Goal: Task Accomplishment & Management: Complete application form

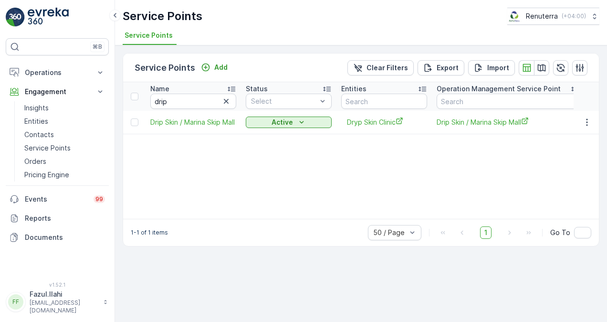
click at [229, 100] on icon "button" at bounding box center [227, 101] width 10 height 10
click at [215, 97] on input "text" at bounding box center [193, 101] width 86 height 15
click at [211, 101] on input "text" at bounding box center [193, 101] width 86 height 15
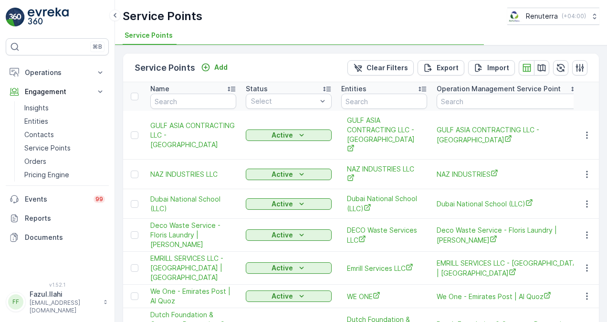
type input "DYNASTY"
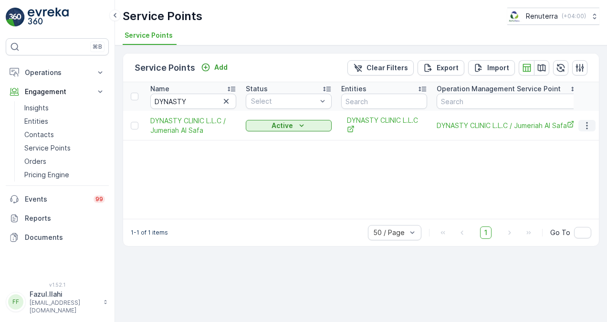
click at [588, 125] on icon "button" at bounding box center [586, 125] width 1 height 7
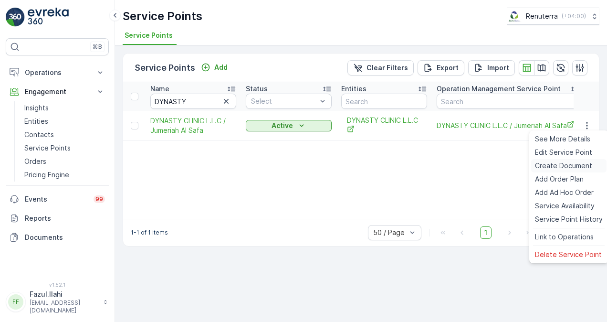
click at [581, 161] on span "Create Document" at bounding box center [563, 166] width 57 height 10
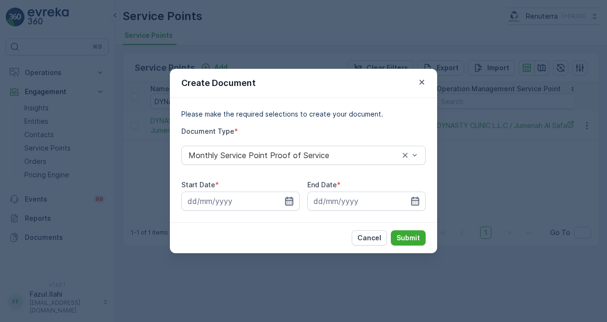
click at [294, 201] on input at bounding box center [240, 201] width 118 height 19
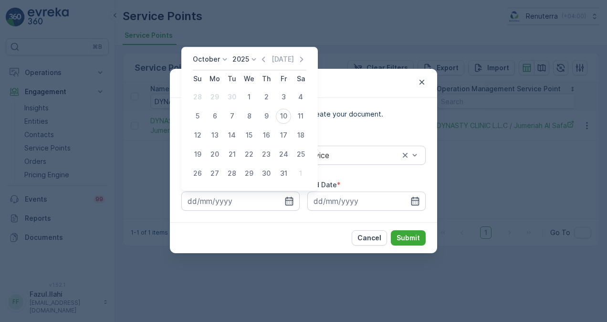
click at [265, 56] on icon "button" at bounding box center [264, 59] width 10 height 10
click at [219, 92] on div "1" at bounding box center [214, 96] width 15 height 15
type input "01.09.2025"
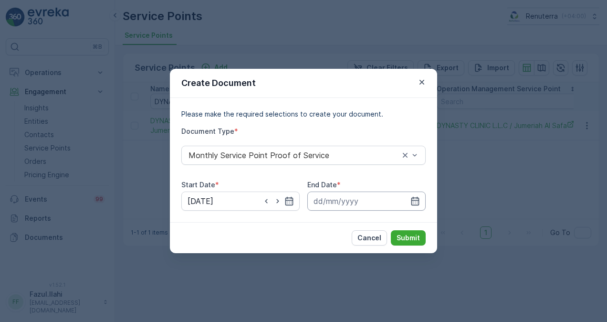
click at [412, 195] on input at bounding box center [367, 201] width 118 height 19
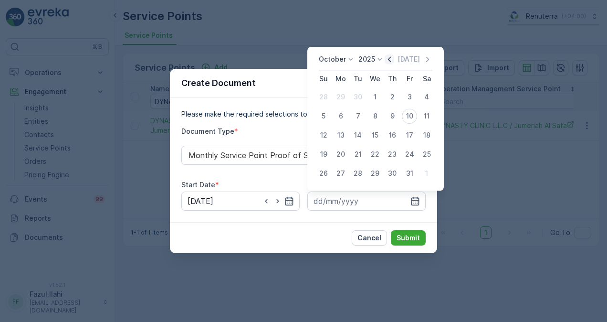
click at [392, 57] on icon "button" at bounding box center [390, 59] width 10 height 10
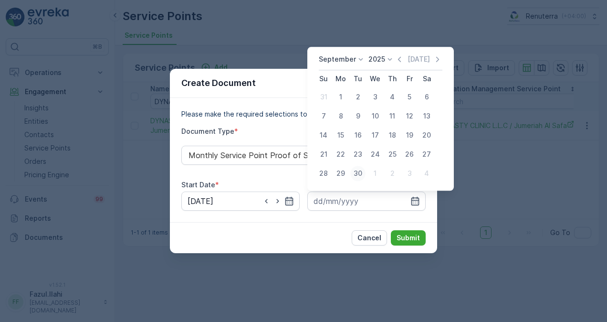
click at [359, 173] on div "30" at bounding box center [358, 173] width 15 height 15
type input "30.09.2025"
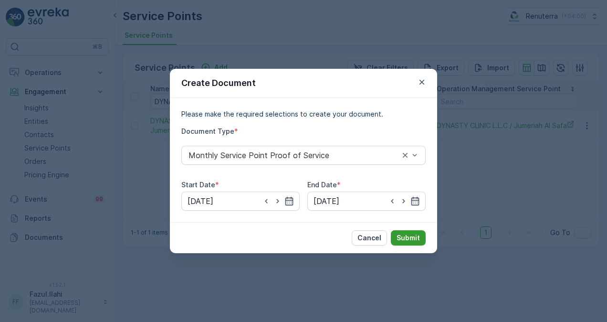
click at [409, 237] on p "Submit" at bounding box center [408, 238] width 23 height 10
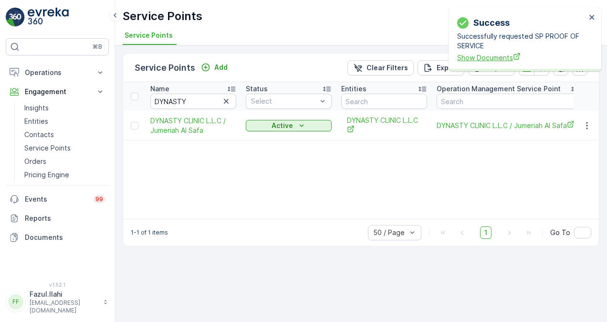
click at [475, 54] on span "Show Documents" at bounding box center [522, 58] width 129 height 10
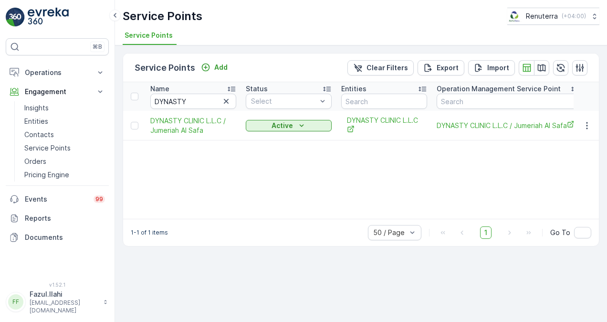
click at [224, 102] on icon "button" at bounding box center [227, 101] width 10 height 10
paste input "Dr. Well Veterinary"
type input "Dr. Well Veterinary"
drag, startPoint x: 585, startPoint y: 121, endPoint x: 584, endPoint y: 128, distance: 6.8
click at [585, 121] on icon "button" at bounding box center [588, 126] width 10 height 10
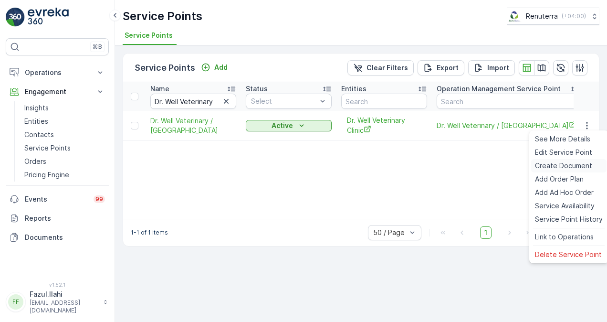
click at [577, 160] on div "Create Document" at bounding box center [569, 165] width 75 height 13
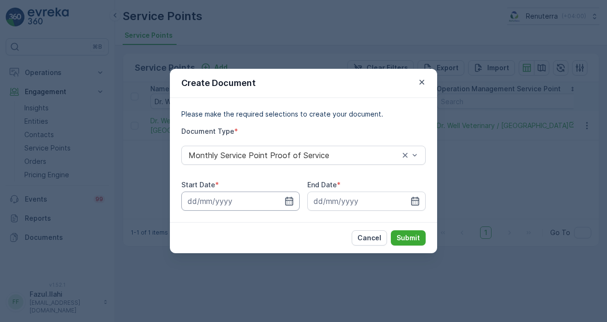
drag, startPoint x: 289, startPoint y: 201, endPoint x: 290, endPoint y: 192, distance: 9.1
click at [289, 201] on icon "button" at bounding box center [290, 201] width 10 height 10
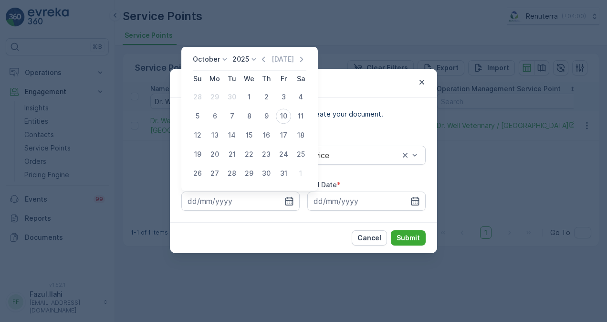
click at [264, 65] on div "October 2025 Today" at bounding box center [250, 62] width 114 height 16
click at [266, 59] on icon "button" at bounding box center [264, 59] width 10 height 10
click at [218, 92] on div "1" at bounding box center [214, 96] width 15 height 15
type input "01.09.2025"
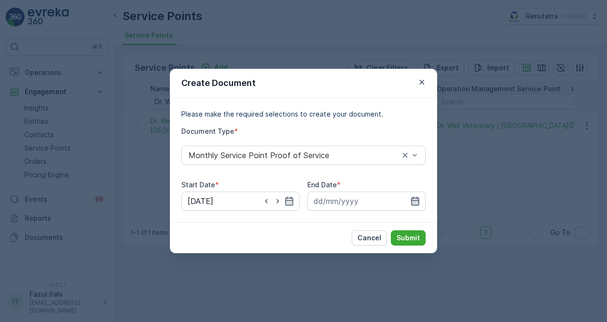
click at [420, 200] on icon "button" at bounding box center [416, 201] width 10 height 10
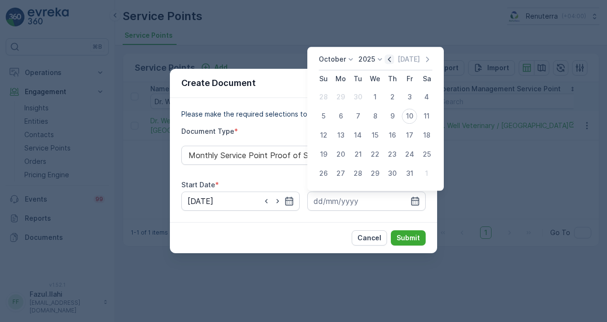
click at [394, 60] on icon "button" at bounding box center [390, 59] width 10 height 10
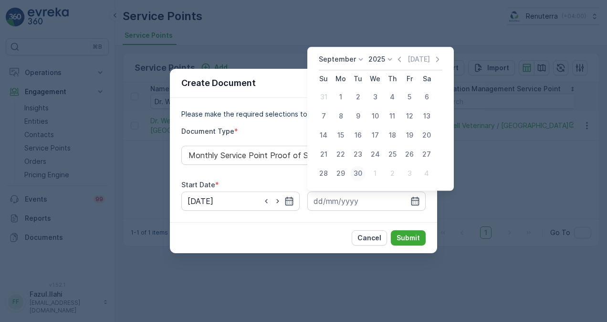
click at [362, 171] on div "30" at bounding box center [358, 173] width 15 height 15
type input "30.09.2025"
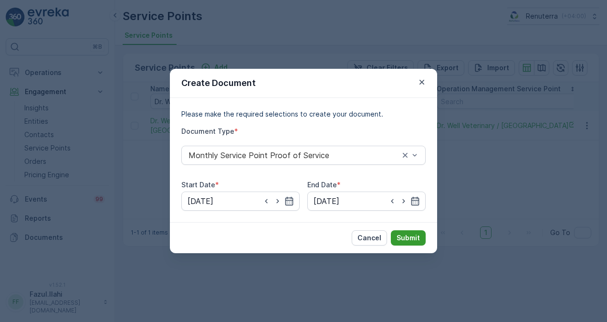
click at [412, 230] on button "Submit" at bounding box center [408, 237] width 35 height 15
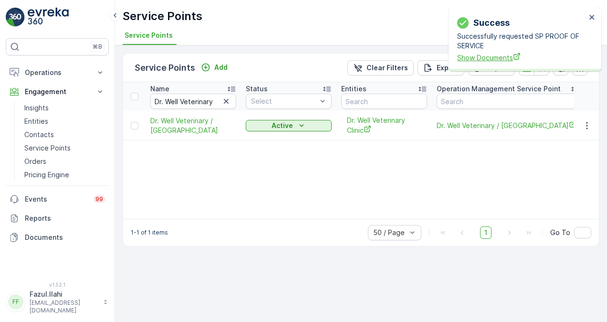
click at [471, 56] on span "Show Documents" at bounding box center [522, 58] width 129 height 10
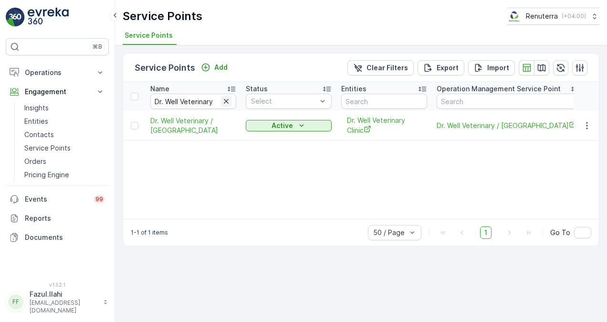
click at [225, 101] on icon "button" at bounding box center [226, 101] width 5 height 5
paste input "E LIVE"
type input "E LIVE"
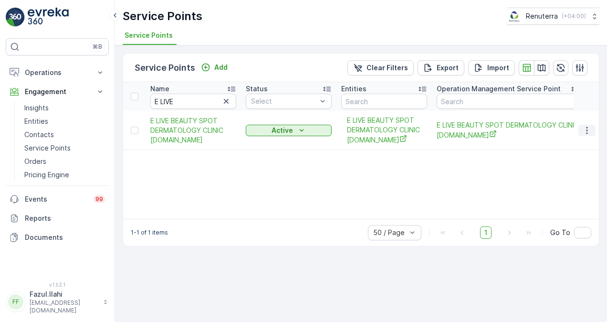
click at [588, 125] on button "button" at bounding box center [587, 130] width 17 height 11
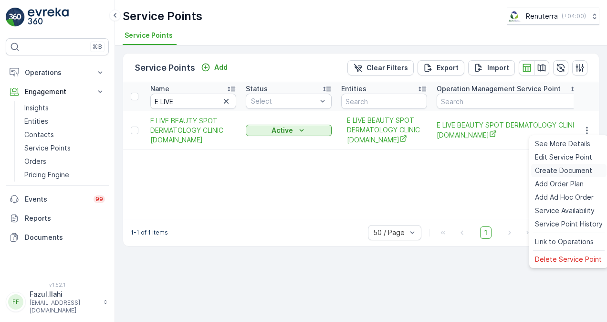
click at [576, 164] on div "Create Document" at bounding box center [569, 170] width 75 height 13
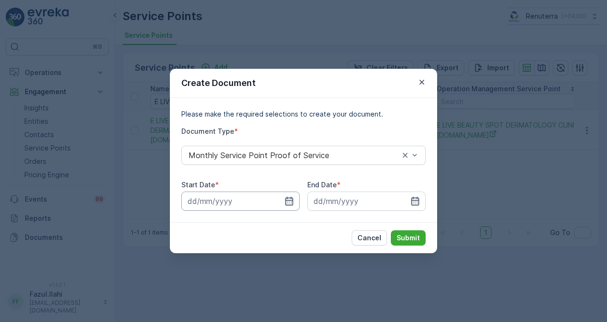
click at [288, 195] on input at bounding box center [240, 201] width 118 height 19
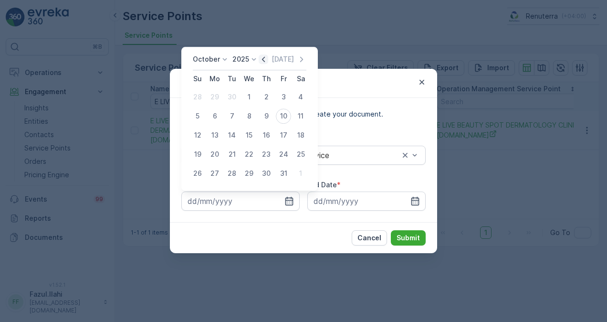
click at [267, 59] on icon "button" at bounding box center [264, 59] width 10 height 10
click at [215, 96] on div "1" at bounding box center [214, 96] width 15 height 15
type input "01.09.2025"
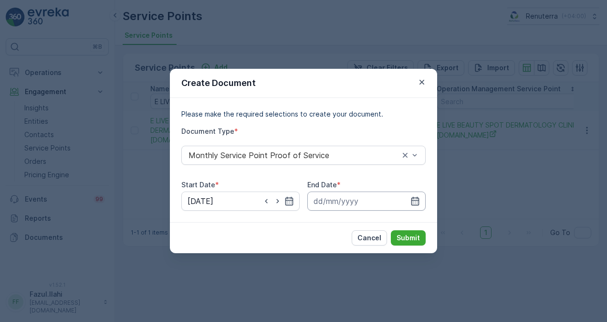
click at [421, 198] on input at bounding box center [367, 201] width 118 height 19
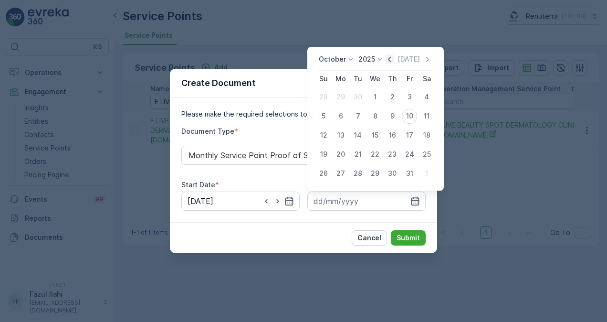
click at [393, 60] on icon "button" at bounding box center [390, 59] width 10 height 10
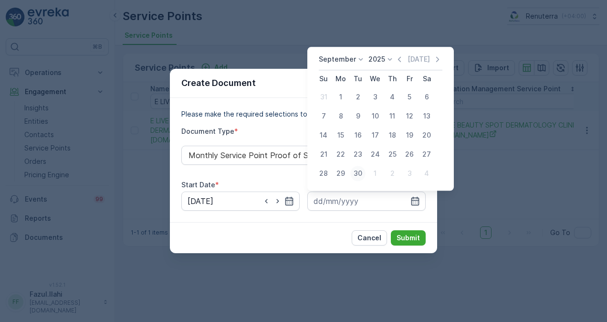
click at [359, 175] on div "30" at bounding box center [358, 173] width 15 height 15
type input "30.09.2025"
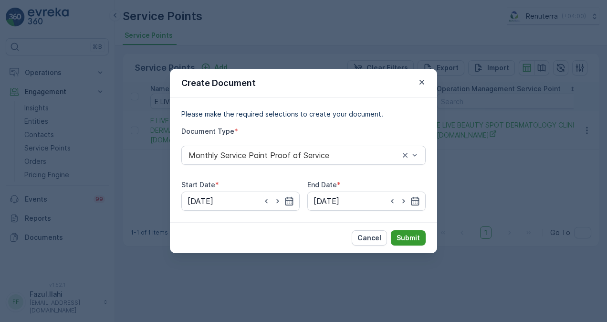
click at [412, 234] on p "Submit" at bounding box center [408, 238] width 23 height 10
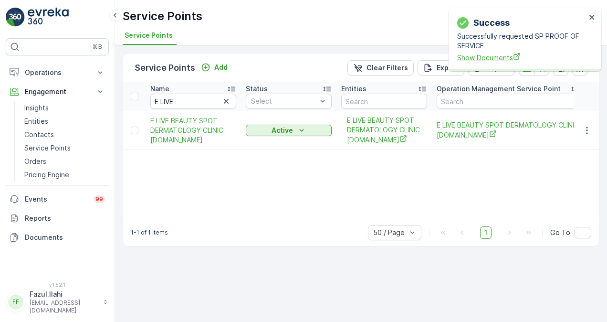
click at [466, 61] on span "Show Documents" at bounding box center [522, 58] width 129 height 10
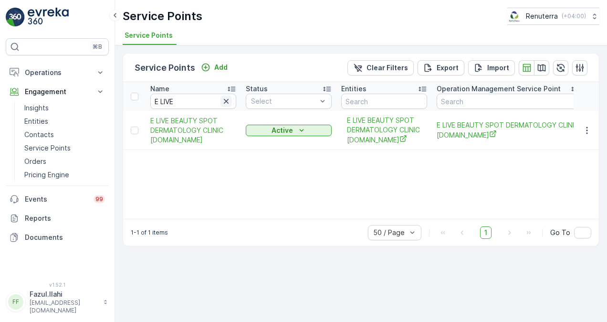
click at [225, 102] on icon "button" at bounding box center [227, 101] width 10 height 10
paste input "ELITE"
type input "ELITE"
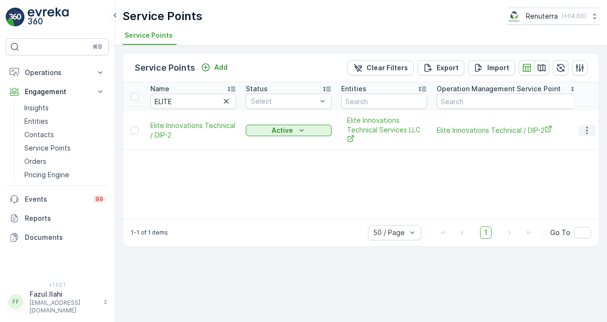
click at [584, 132] on icon "button" at bounding box center [588, 131] width 10 height 10
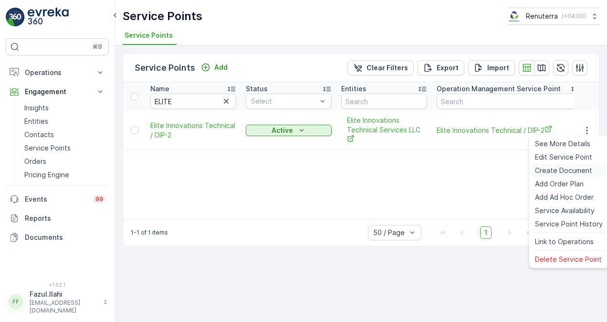
click at [571, 167] on span "Create Document" at bounding box center [563, 171] width 57 height 10
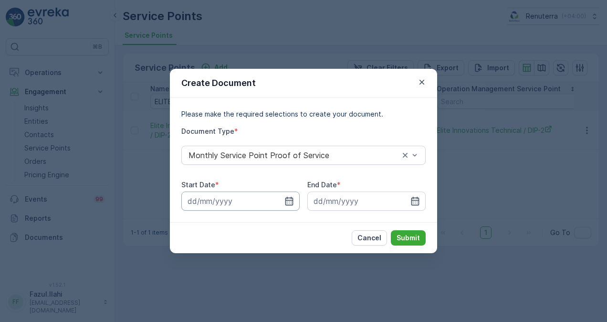
click at [298, 198] on input at bounding box center [240, 201] width 118 height 19
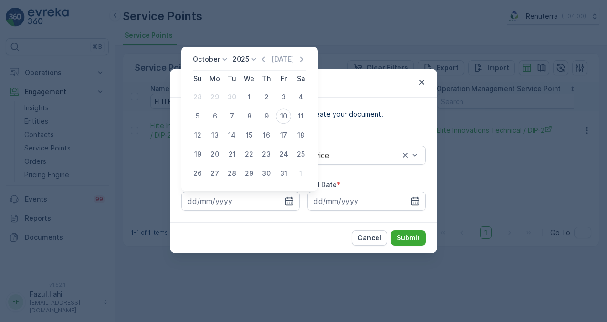
click at [267, 53] on div "October 2025 Today Su Mo Tu We Th Fr Sa 28 29 30 1 2 3 4 5 6 7 8 9 10 11 12 13 …" at bounding box center [249, 119] width 137 height 144
click at [267, 58] on icon "button" at bounding box center [264, 59] width 10 height 10
click at [212, 97] on div "1" at bounding box center [214, 96] width 15 height 15
type input "01.09.2025"
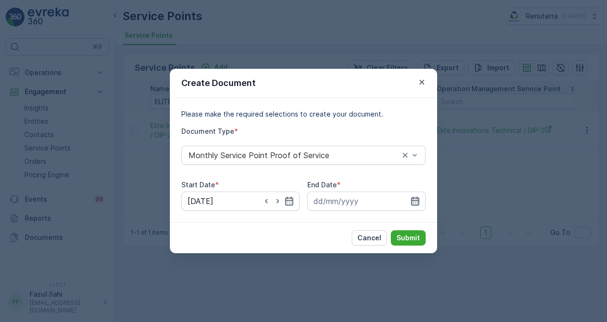
click at [411, 202] on icon "button" at bounding box center [416, 201] width 10 height 10
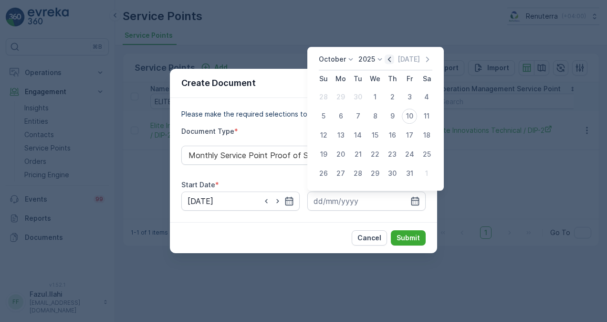
click at [390, 58] on icon "button" at bounding box center [390, 59] width 10 height 10
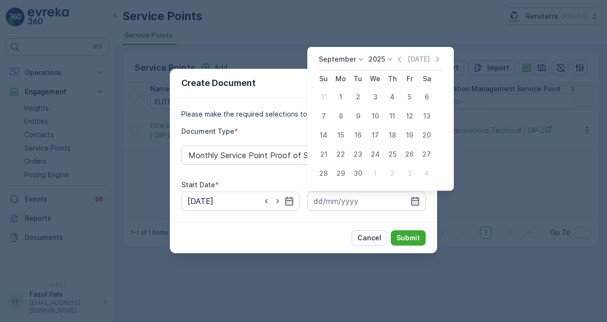
click at [354, 173] on div "30" at bounding box center [358, 173] width 15 height 15
type input "30.09.2025"
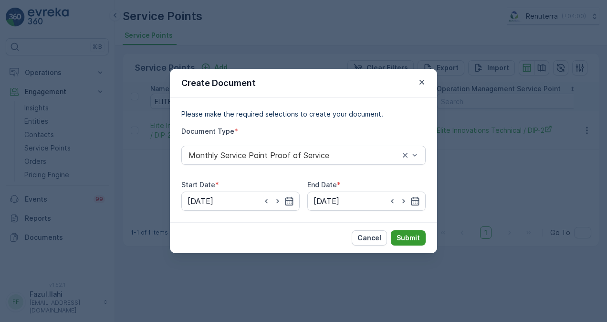
click at [402, 238] on p "Submit" at bounding box center [408, 238] width 23 height 10
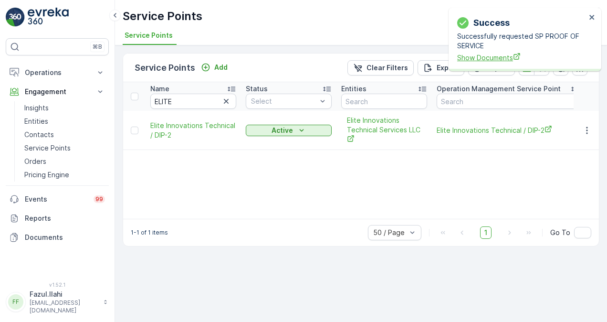
click at [469, 57] on span "Show Documents" at bounding box center [522, 58] width 129 height 10
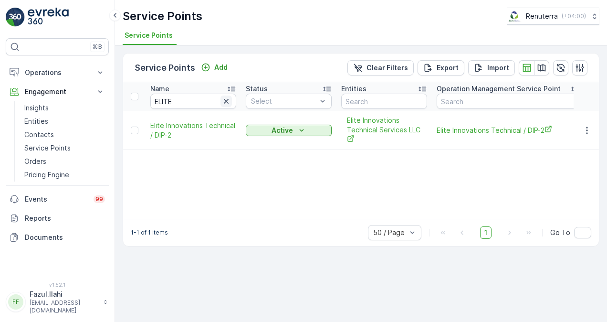
click at [226, 103] on icon "button" at bounding box center [227, 101] width 10 height 10
paste input "ELITHAIR"
type input "ELITHAIR"
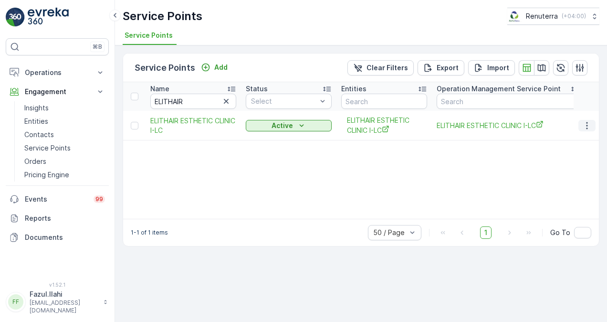
click at [588, 123] on icon "button" at bounding box center [588, 126] width 10 height 10
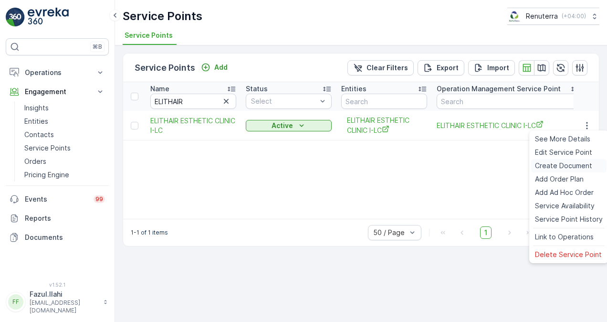
click at [579, 165] on span "Create Document" at bounding box center [563, 166] width 57 height 10
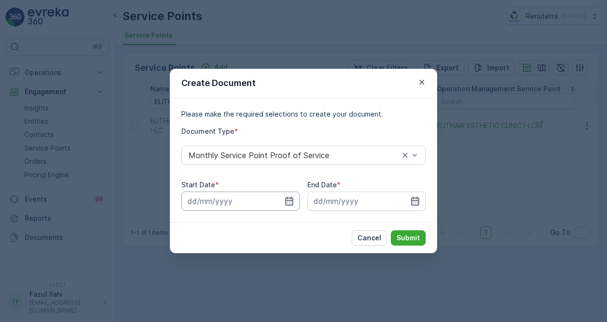
click at [295, 199] on input at bounding box center [240, 201] width 118 height 19
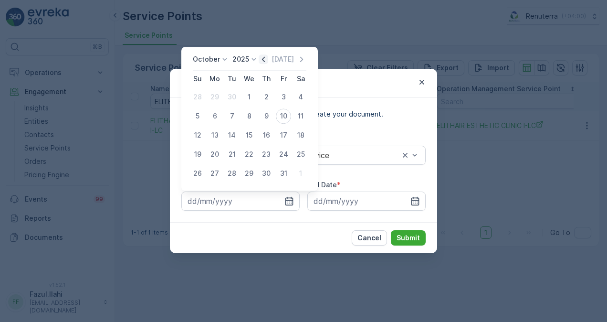
click at [266, 60] on icon "button" at bounding box center [264, 59] width 10 height 10
click at [217, 96] on div "1" at bounding box center [214, 96] width 15 height 15
type input "01.09.2025"
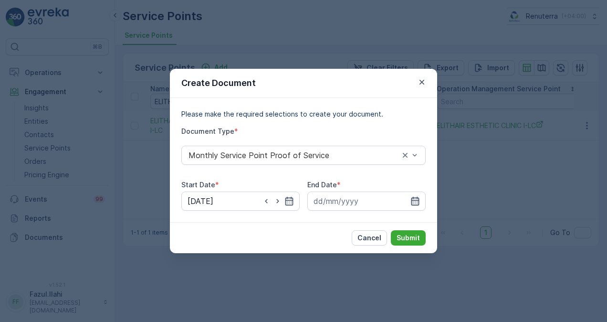
click at [415, 201] on icon "button" at bounding box center [416, 201] width 10 height 10
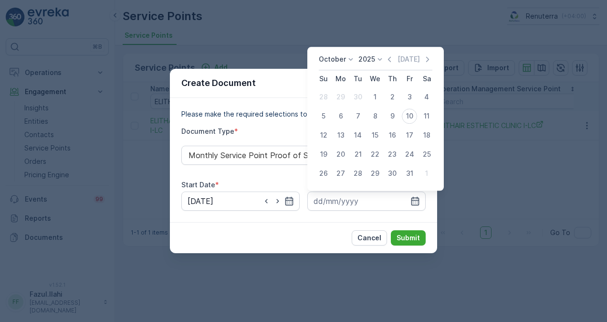
click at [393, 71] on th "Th" at bounding box center [392, 78] width 17 height 17
click at [391, 63] on icon "button" at bounding box center [390, 59] width 10 height 10
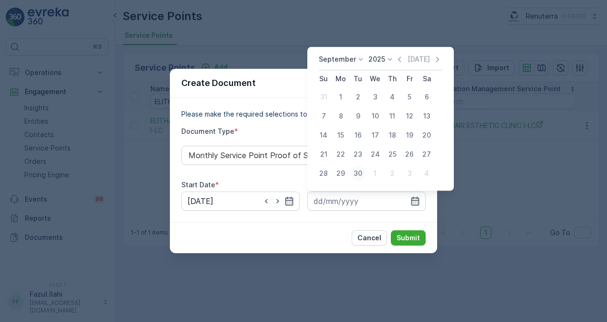
click at [356, 176] on div "30" at bounding box center [358, 173] width 15 height 15
type input "30.09.2025"
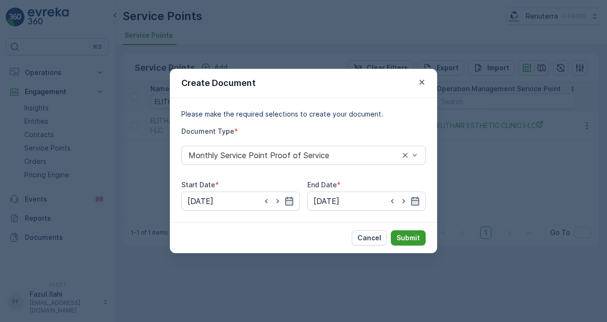
click at [410, 240] on p "Submit" at bounding box center [408, 238] width 23 height 10
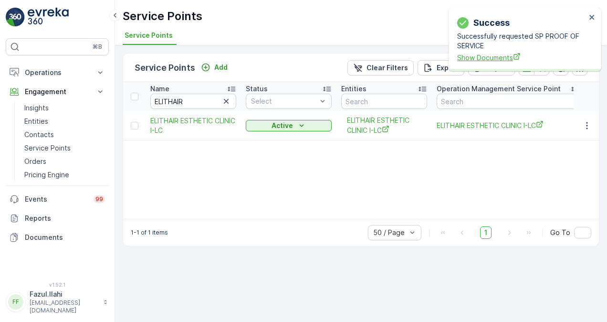
click at [479, 58] on span "Show Documents" at bounding box center [522, 58] width 129 height 10
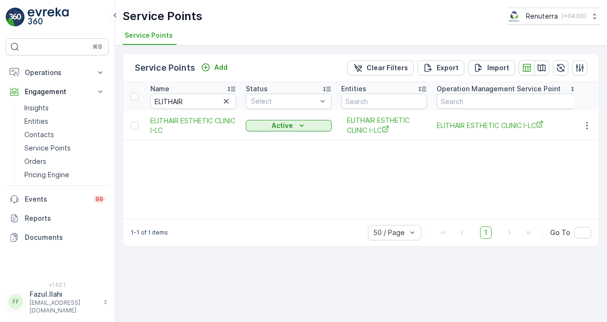
click at [607, 321] on html "⌘B Operations Insights Planning Routes & Tasks Cockpit Settings Engagement Insi…" at bounding box center [303, 161] width 607 height 322
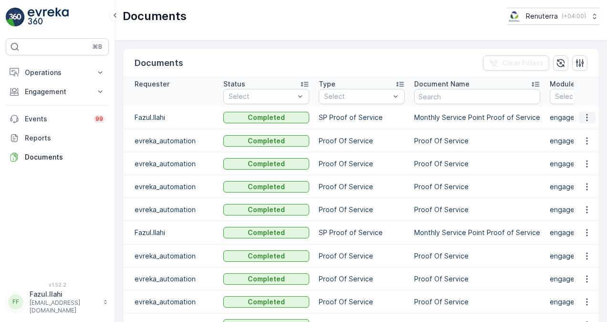
click at [583, 119] on icon "button" at bounding box center [588, 118] width 10 height 10
click at [585, 134] on span "See Details" at bounding box center [584, 132] width 37 height 10
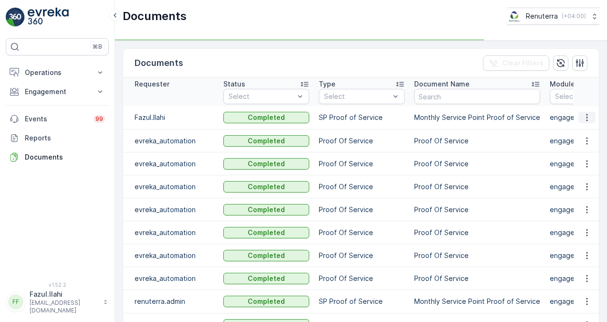
click at [589, 117] on icon "button" at bounding box center [588, 118] width 10 height 10
click at [588, 131] on span "See Details" at bounding box center [584, 132] width 37 height 10
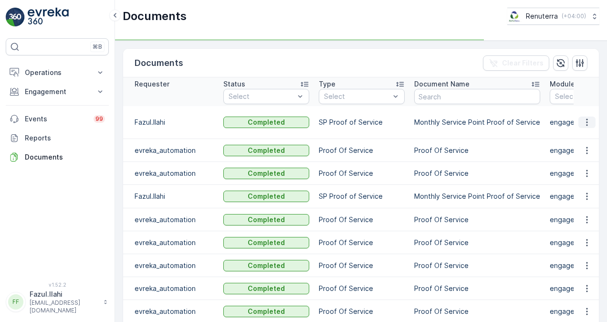
drag, startPoint x: 585, startPoint y: 122, endPoint x: 578, endPoint y: 127, distance: 8.1
click at [584, 122] on icon "button" at bounding box center [588, 122] width 10 height 10
click at [585, 123] on icon "button" at bounding box center [588, 122] width 10 height 10
click at [586, 140] on span "See Details" at bounding box center [584, 136] width 37 height 10
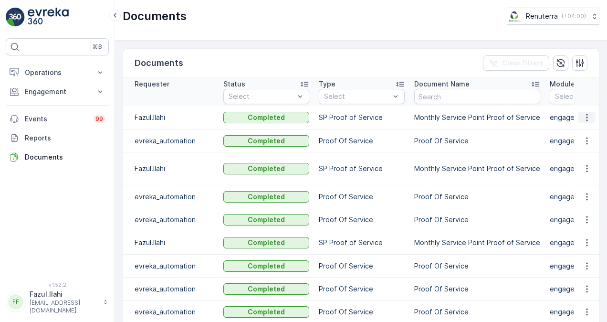
click at [589, 116] on icon "button" at bounding box center [588, 118] width 10 height 10
click at [570, 131] on span "See Details" at bounding box center [584, 132] width 37 height 10
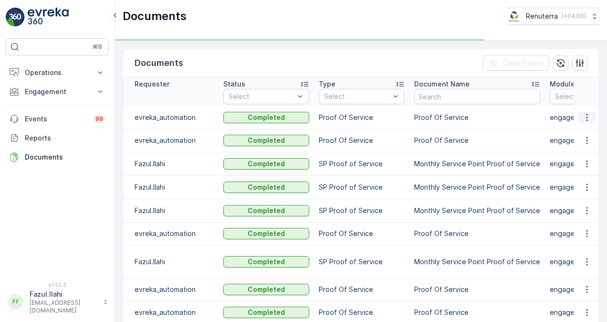
click at [583, 114] on icon "button" at bounding box center [588, 118] width 10 height 10
click at [586, 129] on span "See Details" at bounding box center [584, 132] width 37 height 10
click at [586, 137] on icon "button" at bounding box center [588, 141] width 10 height 10
drag, startPoint x: 586, startPoint y: 144, endPoint x: 586, endPoint y: 152, distance: 8.1
click at [586, 152] on span "See Details" at bounding box center [584, 154] width 37 height 10
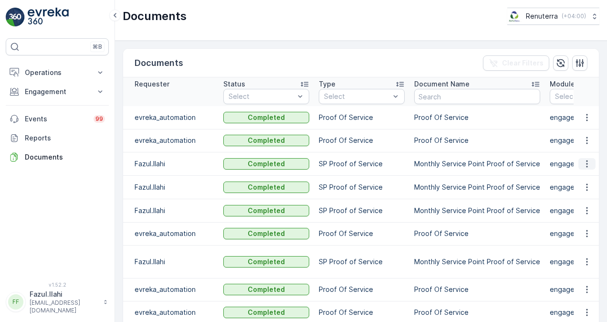
click at [589, 159] on icon "button" at bounding box center [588, 164] width 10 height 10
click at [585, 175] on span "See Details" at bounding box center [584, 177] width 37 height 10
